Goal: Task Accomplishment & Management: Complete application form

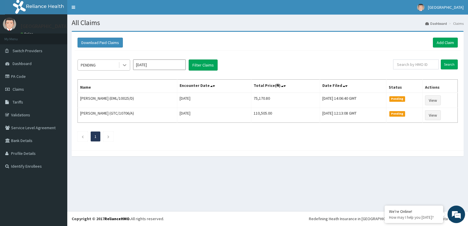
click at [124, 64] on icon at bounding box center [125, 65] width 6 height 6
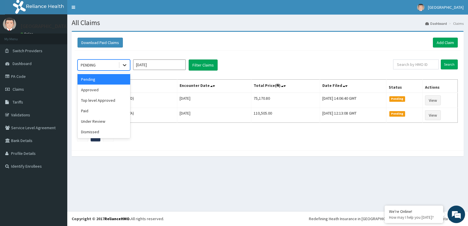
click at [125, 65] on icon at bounding box center [125, 65] width 6 height 6
click at [111, 91] on div "Approved" at bounding box center [103, 90] width 53 height 11
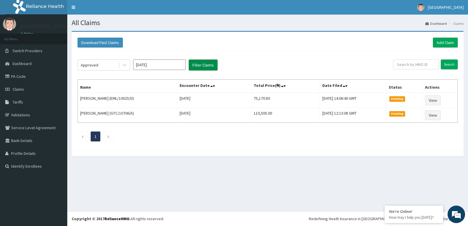
click at [208, 64] on button "Filter Claims" at bounding box center [202, 65] width 29 height 11
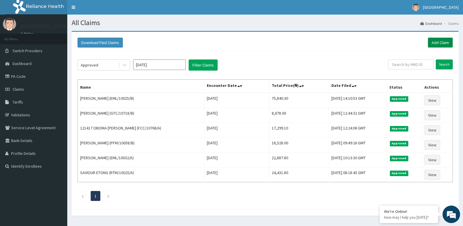
click at [434, 42] on link "Add Claim" at bounding box center [440, 43] width 25 height 10
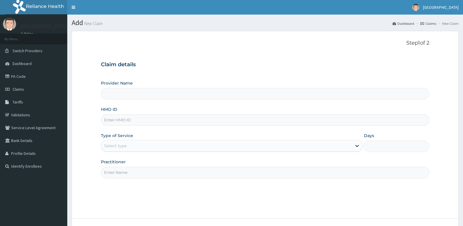
type input "[GEOGRAPHIC_DATA]"
click at [133, 120] on input "HMO ID" at bounding box center [265, 120] width 328 height 11
paste input "eml/10032/a"
type input "eml/10032/a"
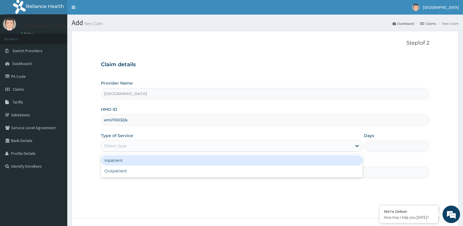
click at [347, 145] on div "Select type" at bounding box center [226, 145] width 250 height 9
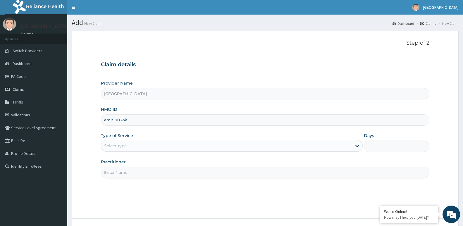
click at [341, 146] on div "Select type" at bounding box center [226, 145] width 250 height 9
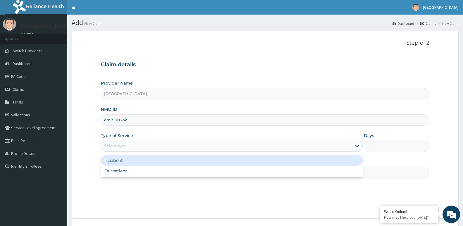
click at [341, 146] on div "Select type" at bounding box center [226, 145] width 250 height 9
click at [347, 144] on div "Select type" at bounding box center [226, 145] width 250 height 9
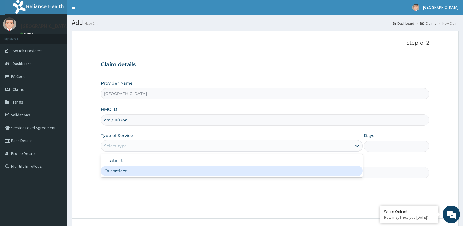
click at [332, 174] on div "Outpatient" at bounding box center [232, 171] width 262 height 11
type input "1"
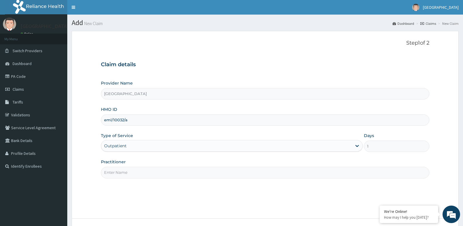
click at [308, 174] on input "Practitioner" at bounding box center [265, 172] width 328 height 11
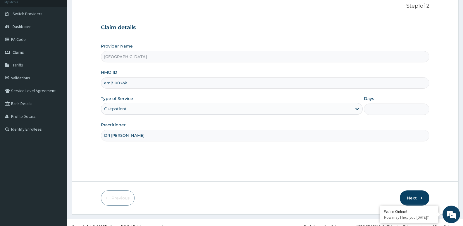
type input "DR [PERSON_NAME]"
click at [418, 198] on button "Next" at bounding box center [414, 198] width 30 height 15
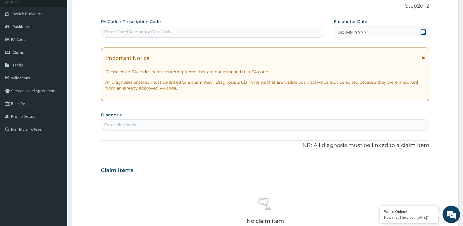
click at [162, 31] on div "Enter Code(Secondary Care Only)" at bounding box center [138, 32] width 69 height 6
paste input "PA/6A44AD"
type input "PA/6A44AD"
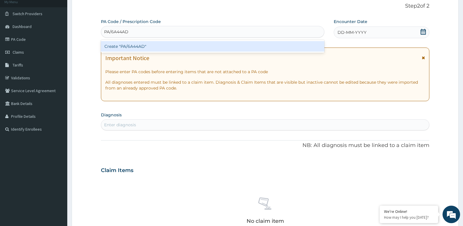
click at [165, 46] on div "Create "PA/6A44AD"" at bounding box center [212, 46] width 223 height 11
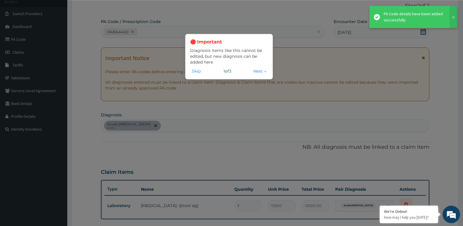
scroll to position [0, 0]
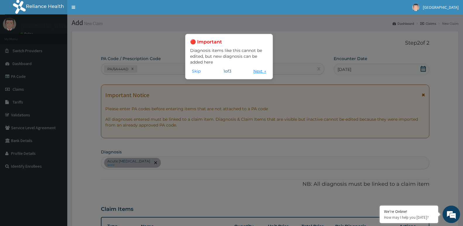
click at [257, 72] on button "Next →" at bounding box center [259, 71] width 16 height 6
click at [257, 72] on div "🔴 Important Diagnosis items like this cannot be edited, but new diagnosis can b…" at bounding box center [231, 113] width 463 height 226
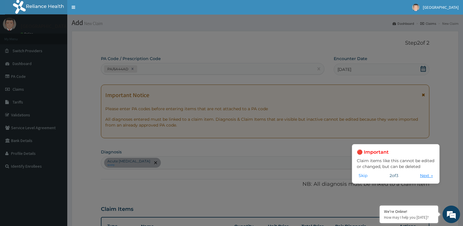
click at [420, 175] on button "Next →" at bounding box center [426, 176] width 16 height 6
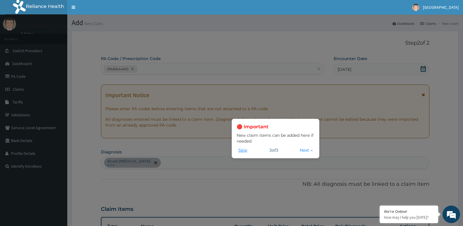
click at [240, 150] on button "Skip" at bounding box center [242, 150] width 12 height 6
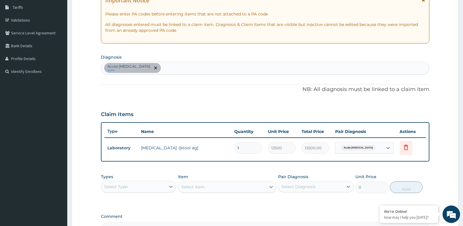
scroll to position [97, 0]
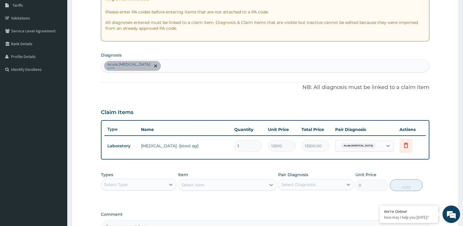
click at [130, 185] on div "Select Type" at bounding box center [133, 184] width 64 height 9
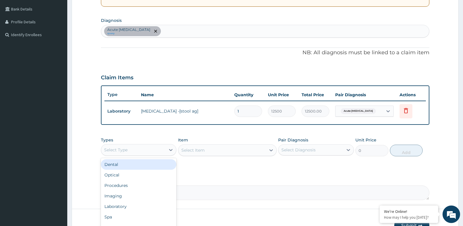
scroll to position [157, 0]
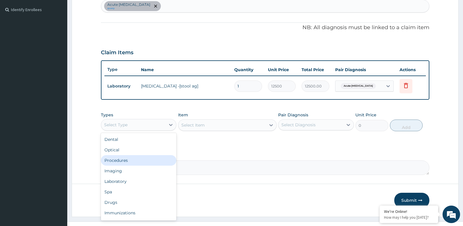
click at [155, 161] on div "Procedures" at bounding box center [138, 160] width 75 height 11
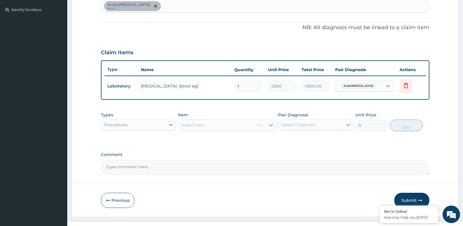
click at [243, 125] on div "Select Item" at bounding box center [227, 126] width 98 height 12
click at [231, 127] on div "Select Item" at bounding box center [227, 126] width 98 height 12
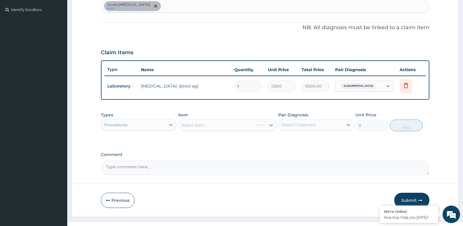
click at [271, 124] on div "Select Item" at bounding box center [227, 126] width 98 height 12
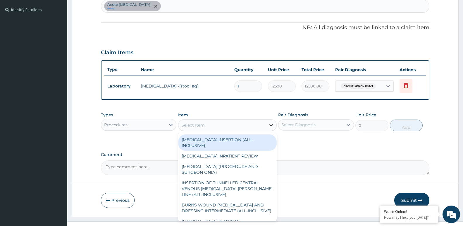
click at [270, 127] on icon at bounding box center [271, 125] width 6 height 6
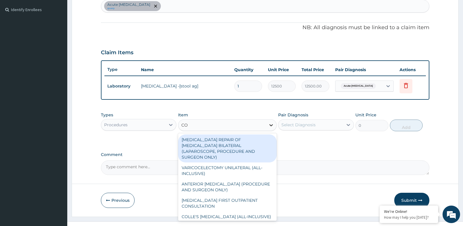
type input "CON"
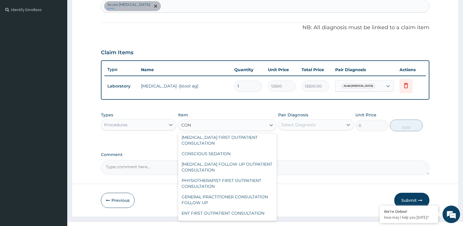
scroll to position [205, 0]
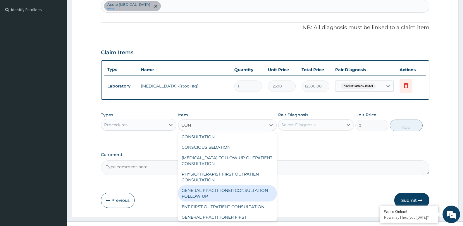
click at [243, 192] on div "GENERAL PRACTITIONER CONSULTATION FOLLOW UP" at bounding box center [227, 194] width 98 height 16
type input "1875"
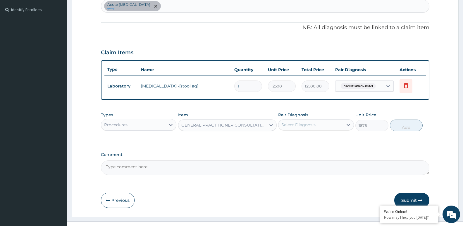
click at [243, 192] on form "Step 2 of 2 PA Code / Prescription Code PA/6A44AD Encounter Date [DATE] Importa…" at bounding box center [265, 45] width 387 height 343
click at [319, 125] on div "Select Diagnosis" at bounding box center [310, 124] width 64 height 9
click at [315, 139] on label "Acute [MEDICAL_DATA]" at bounding box center [313, 139] width 50 height 6
checkbox input "true"
click at [411, 125] on button "Add" at bounding box center [406, 126] width 33 height 12
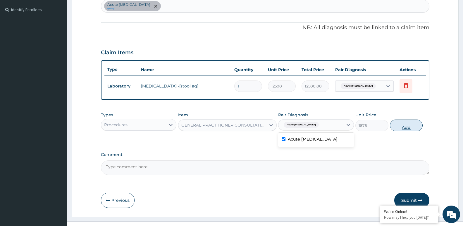
click at [411, 125] on div "PA Code / Prescription Code PA/6A44AD Encounter Date [DATE] Important Notice Pl…" at bounding box center [265, 37] width 328 height 276
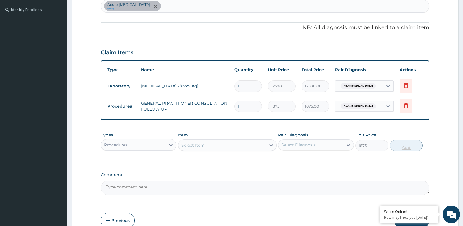
type input "0"
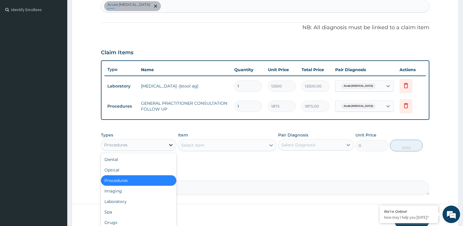
click at [171, 145] on icon at bounding box center [171, 145] width 6 height 6
click at [170, 145] on icon at bounding box center [171, 145] width 6 height 6
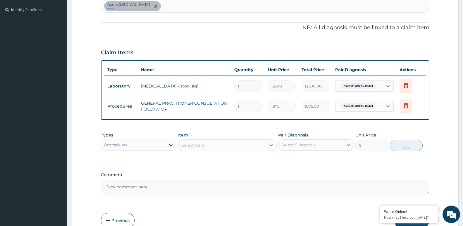
click at [170, 145] on icon at bounding box center [171, 145] width 6 height 6
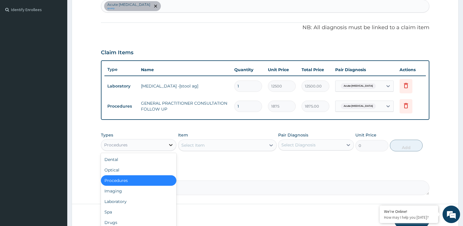
click at [170, 146] on icon at bounding box center [171, 145] width 6 height 6
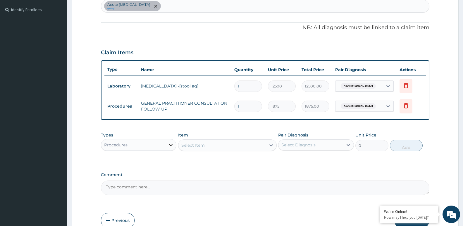
click at [171, 144] on icon at bounding box center [171, 145] width 6 height 6
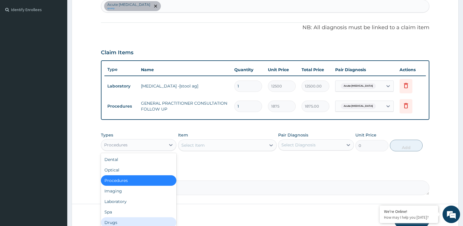
click at [158, 222] on div "Drugs" at bounding box center [138, 223] width 75 height 11
click at [158, 222] on div "Previous Submit" at bounding box center [265, 220] width 328 height 15
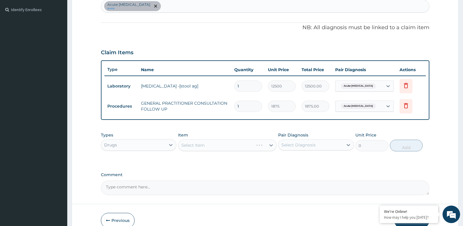
click at [244, 145] on div "Select Item" at bounding box center [227, 146] width 98 height 12
click at [232, 146] on div "Select Item" at bounding box center [227, 146] width 98 height 12
click at [270, 145] on div "Select Item" at bounding box center [227, 146] width 98 height 12
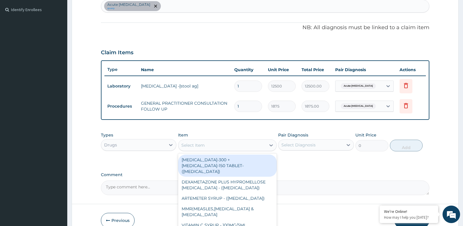
click at [240, 146] on div "Select Item" at bounding box center [221, 145] width 87 height 9
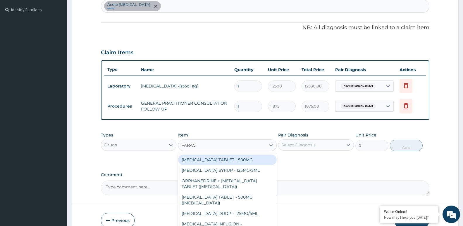
type input "PARACE"
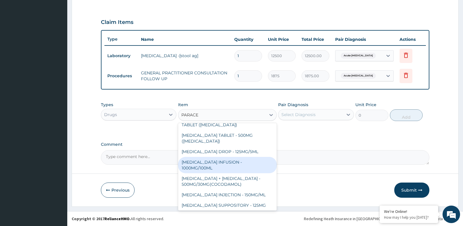
scroll to position [33, 0]
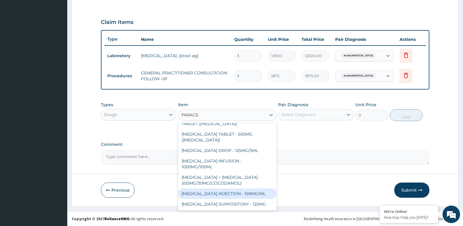
click at [227, 195] on div "[MEDICAL_DATA] INJECTION - 150MG/ML" at bounding box center [227, 194] width 98 height 11
type input "560"
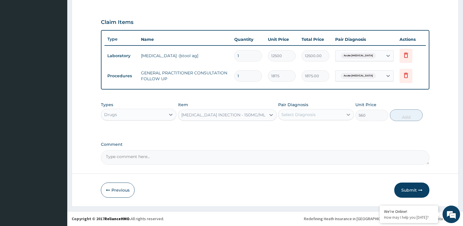
click at [349, 113] on icon at bounding box center [348, 115] width 6 height 6
click at [333, 130] on div "Acute [MEDICAL_DATA]" at bounding box center [315, 130] width 75 height 12
checkbox input "true"
click at [402, 116] on button "Add" at bounding box center [406, 116] width 33 height 12
type input "0"
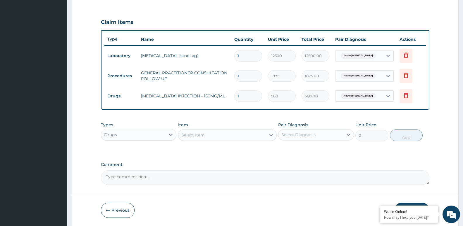
type input "0.00"
type input "4"
type input "2240.00"
type input "4"
click at [219, 137] on div "Select Item" at bounding box center [221, 135] width 87 height 9
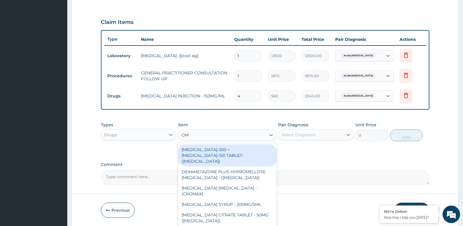
type input "OME"
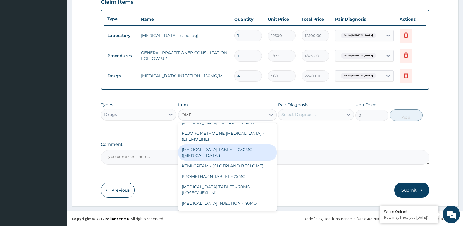
scroll to position [48, 0]
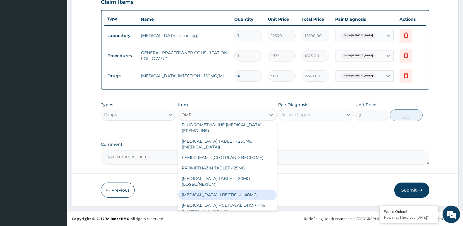
click at [247, 195] on div "[MEDICAL_DATA] INJECTION - 40MG" at bounding box center [227, 195] width 98 height 11
type input "1400"
click at [247, 195] on div "Previous Submit" at bounding box center [265, 190] width 328 height 15
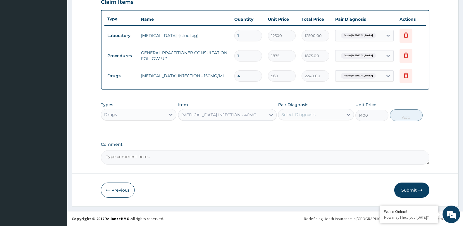
click at [323, 115] on div "Select Diagnosis" at bounding box center [310, 114] width 64 height 9
click at [321, 128] on label "Acute [MEDICAL_DATA]" at bounding box center [313, 129] width 50 height 6
checkbox input "true"
click at [411, 115] on button "Add" at bounding box center [406, 116] width 33 height 12
type input "0"
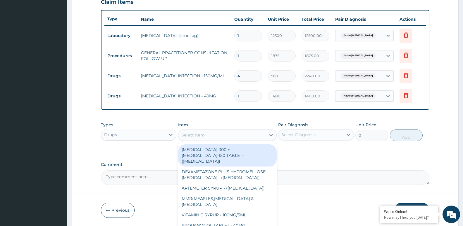
click at [220, 137] on div "Select Item" at bounding box center [221, 135] width 87 height 9
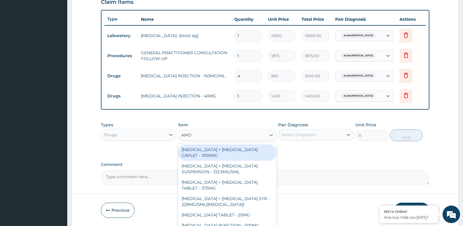
type input "AMOX"
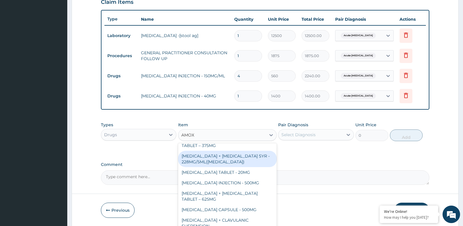
scroll to position [44, 0]
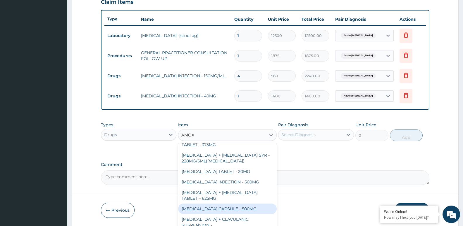
click at [257, 208] on div "[MEDICAL_DATA] CAPSULE - 500MG" at bounding box center [227, 209] width 98 height 11
type input "112"
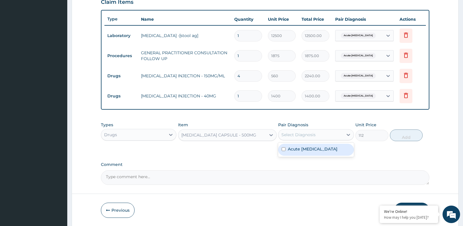
click at [326, 134] on div "Select Diagnosis" at bounding box center [310, 134] width 64 height 9
click at [326, 149] on div "Acute [MEDICAL_DATA]" at bounding box center [315, 150] width 75 height 12
checkbox input "true"
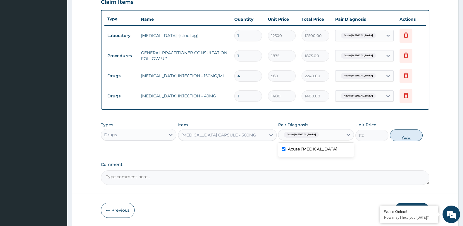
click at [400, 136] on button "Add" at bounding box center [406, 136] width 33 height 12
type input "0"
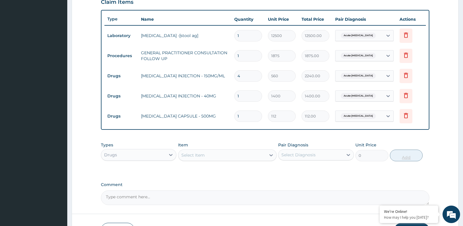
type input "14"
type input "1568.00"
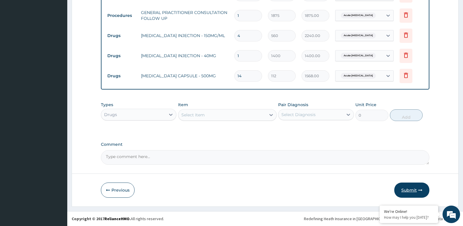
type input "14"
click at [404, 189] on button "Submit" at bounding box center [411, 190] width 35 height 15
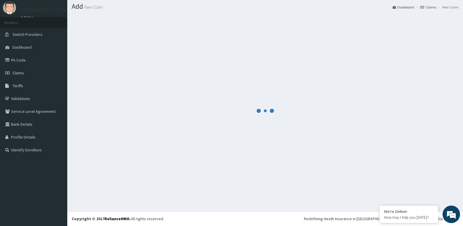
scroll to position [16, 0]
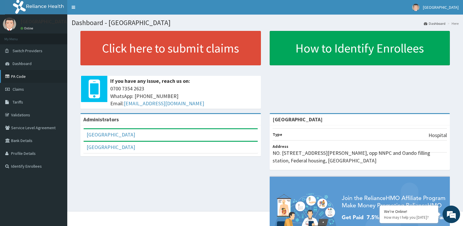
click at [27, 76] on link "PA Code" at bounding box center [33, 76] width 67 height 13
